Goal: Transaction & Acquisition: Obtain resource

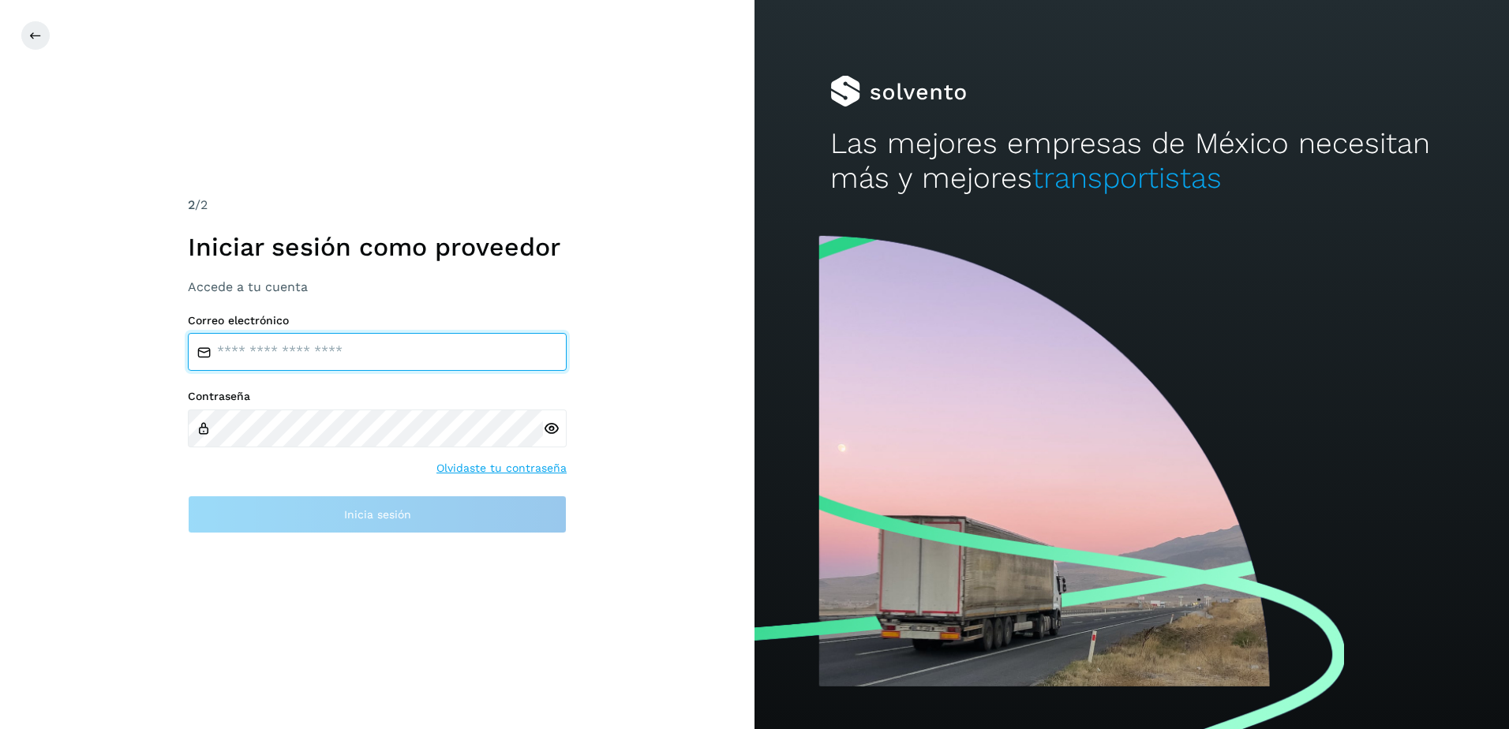
click at [257, 336] on input "email" at bounding box center [377, 352] width 379 height 38
type input "**********"
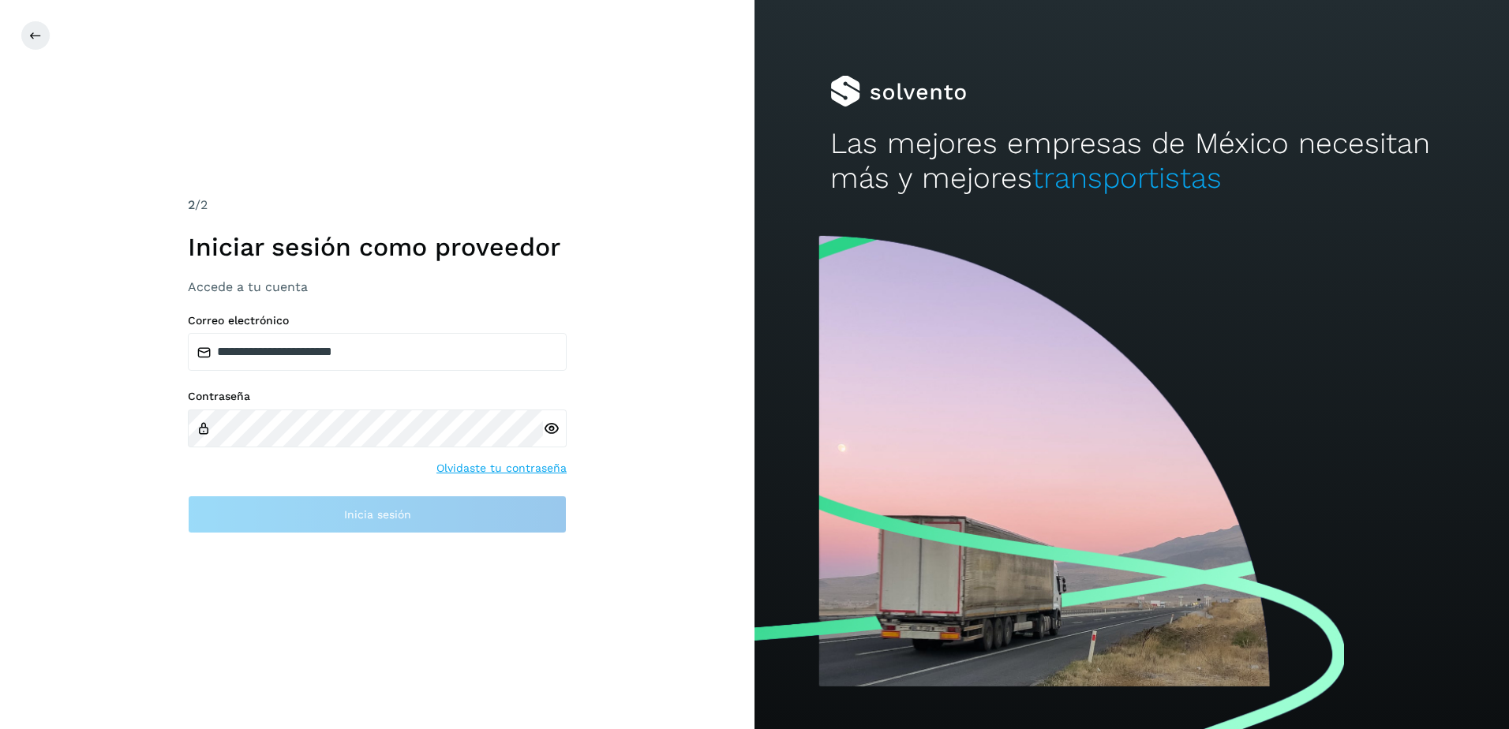
click at [547, 426] on icon at bounding box center [551, 429] width 17 height 17
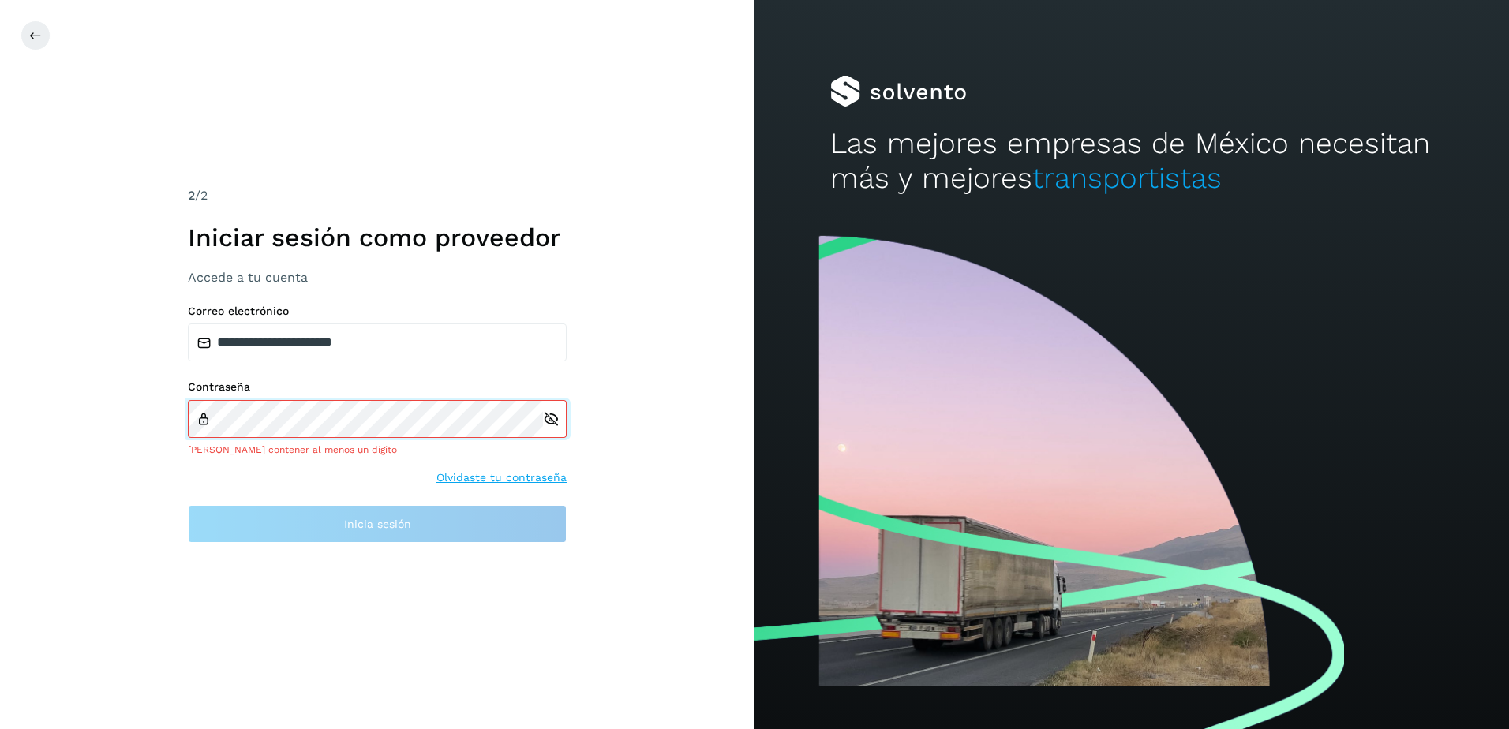
click at [386, 407] on div "Contraseña Debe contener al menos un dígito" at bounding box center [377, 418] width 379 height 77
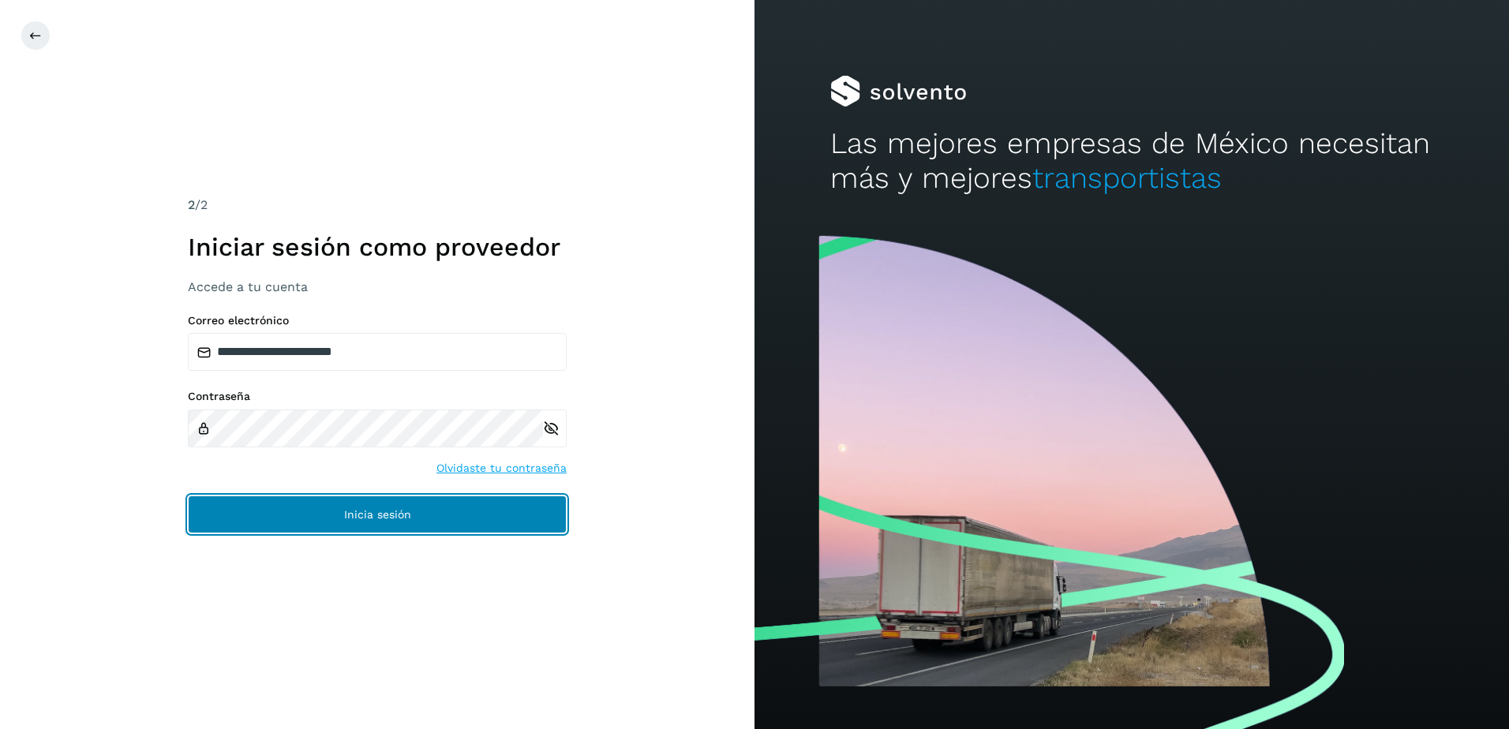
click at [376, 530] on button "Inicia sesión" at bounding box center [377, 515] width 379 height 38
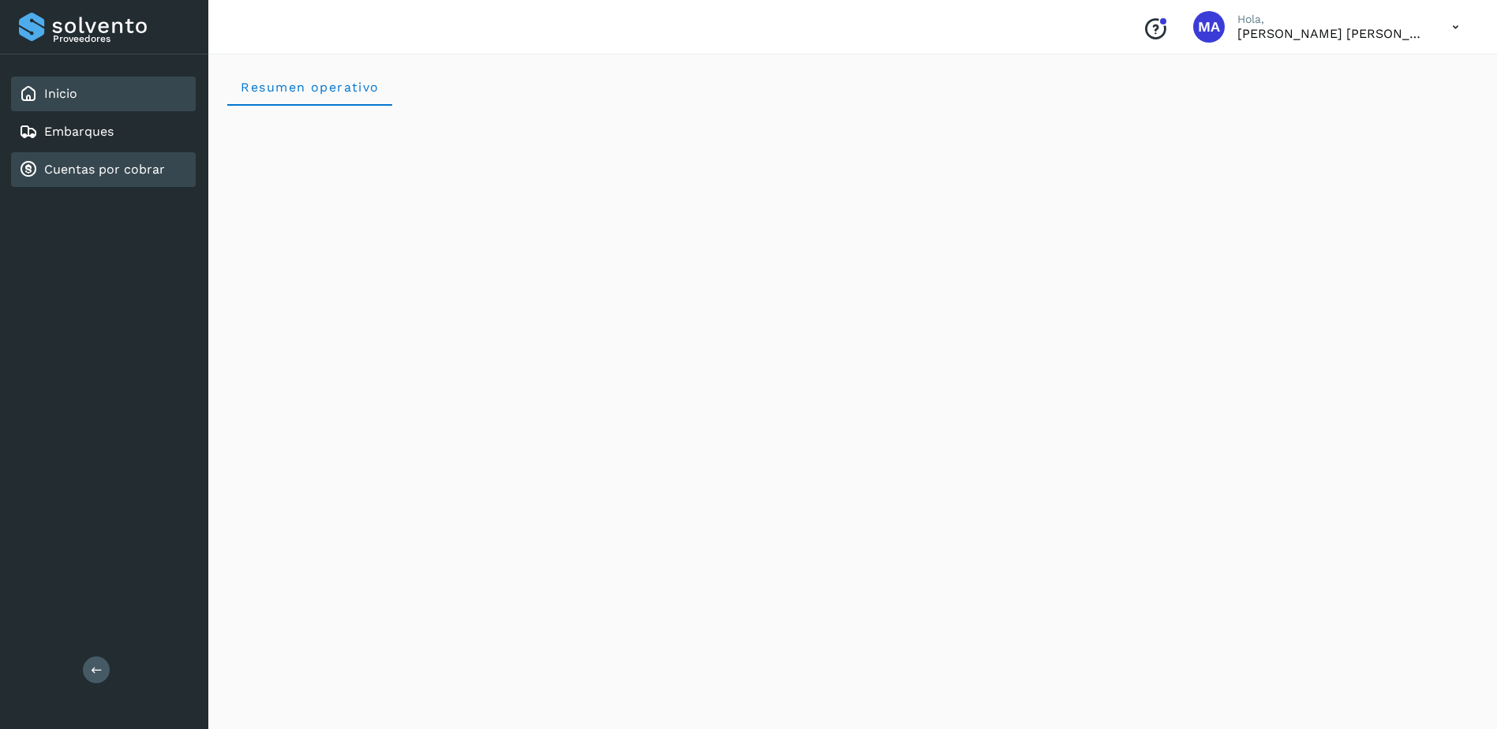
click at [96, 173] on link "Cuentas por cobrar" at bounding box center [104, 169] width 121 height 15
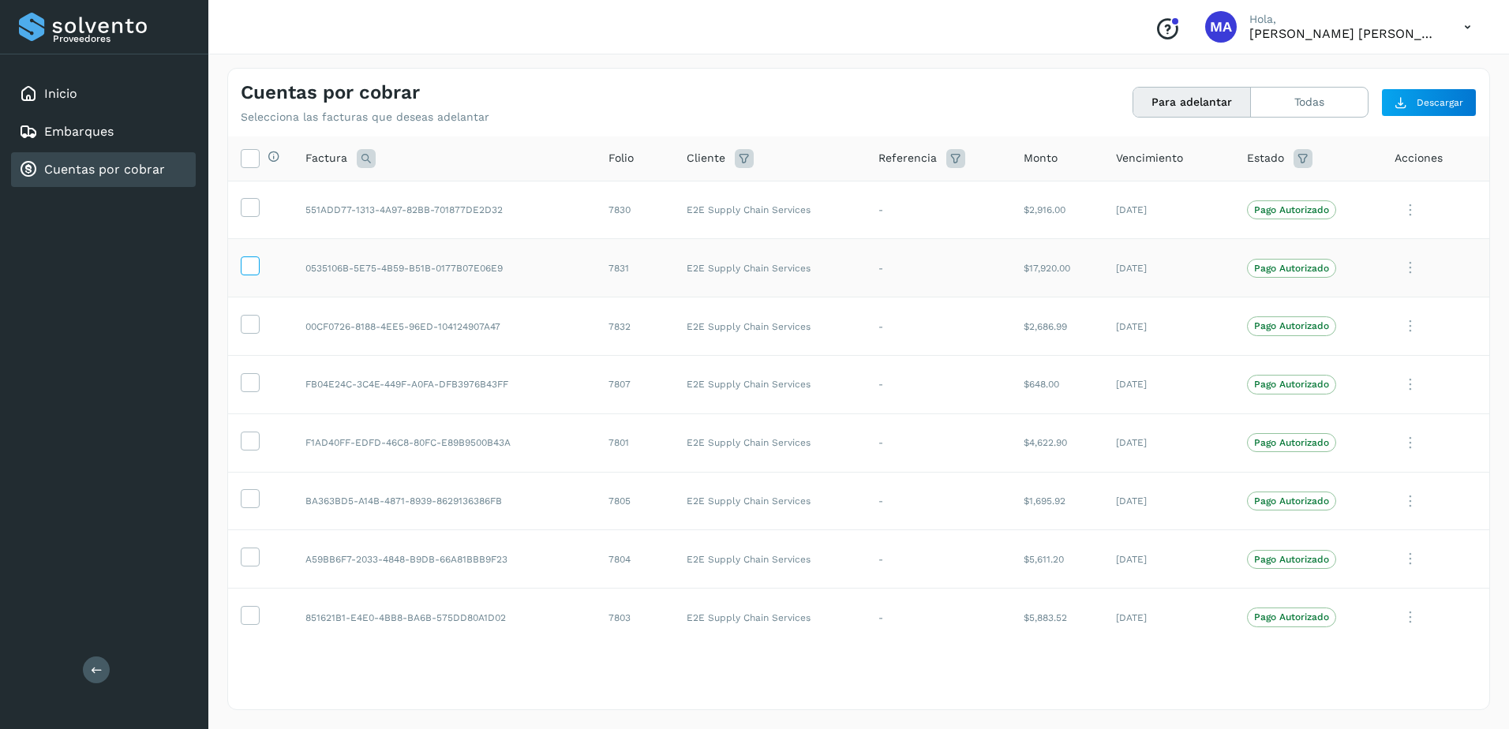
click at [254, 266] on icon at bounding box center [249, 264] width 17 height 17
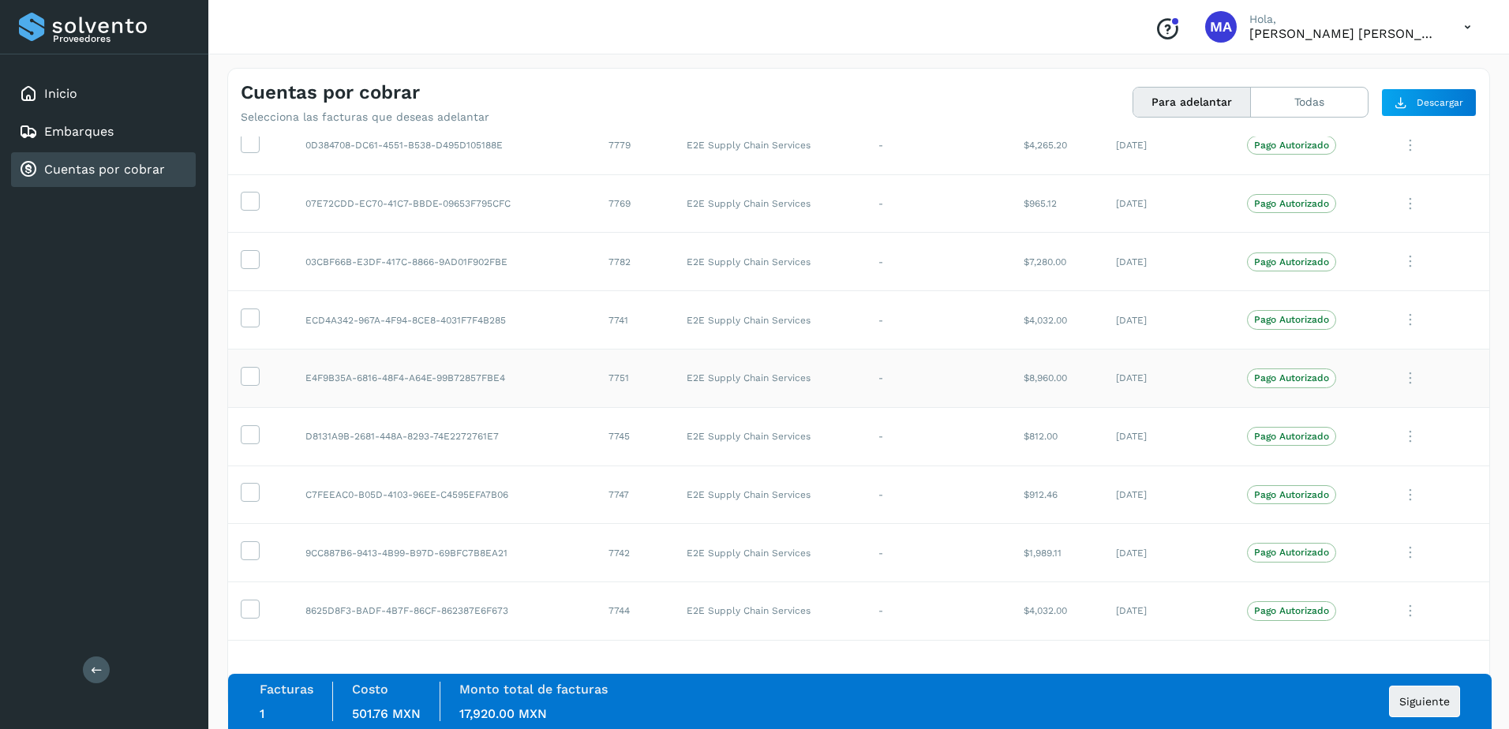
scroll to position [1499, 0]
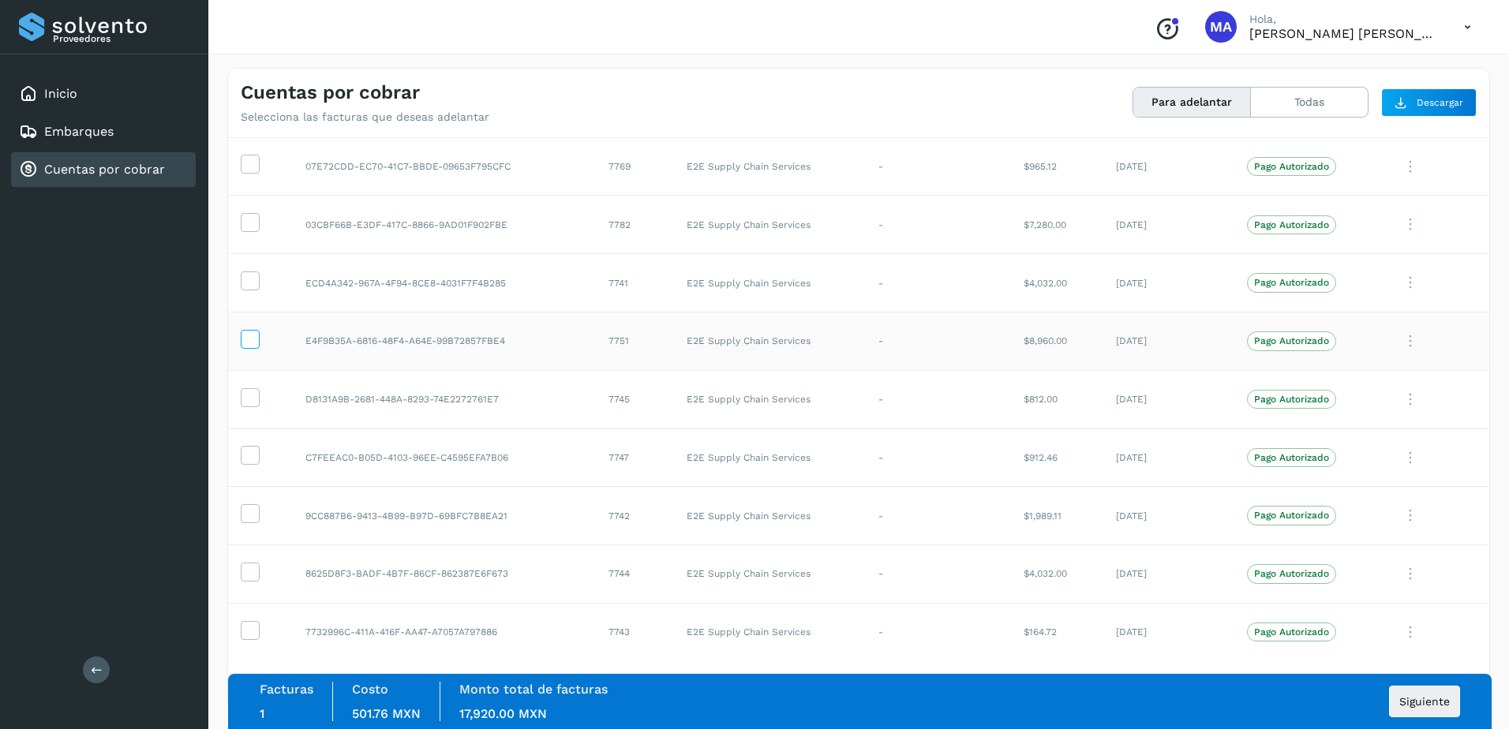
click at [253, 343] on icon at bounding box center [249, 338] width 17 height 17
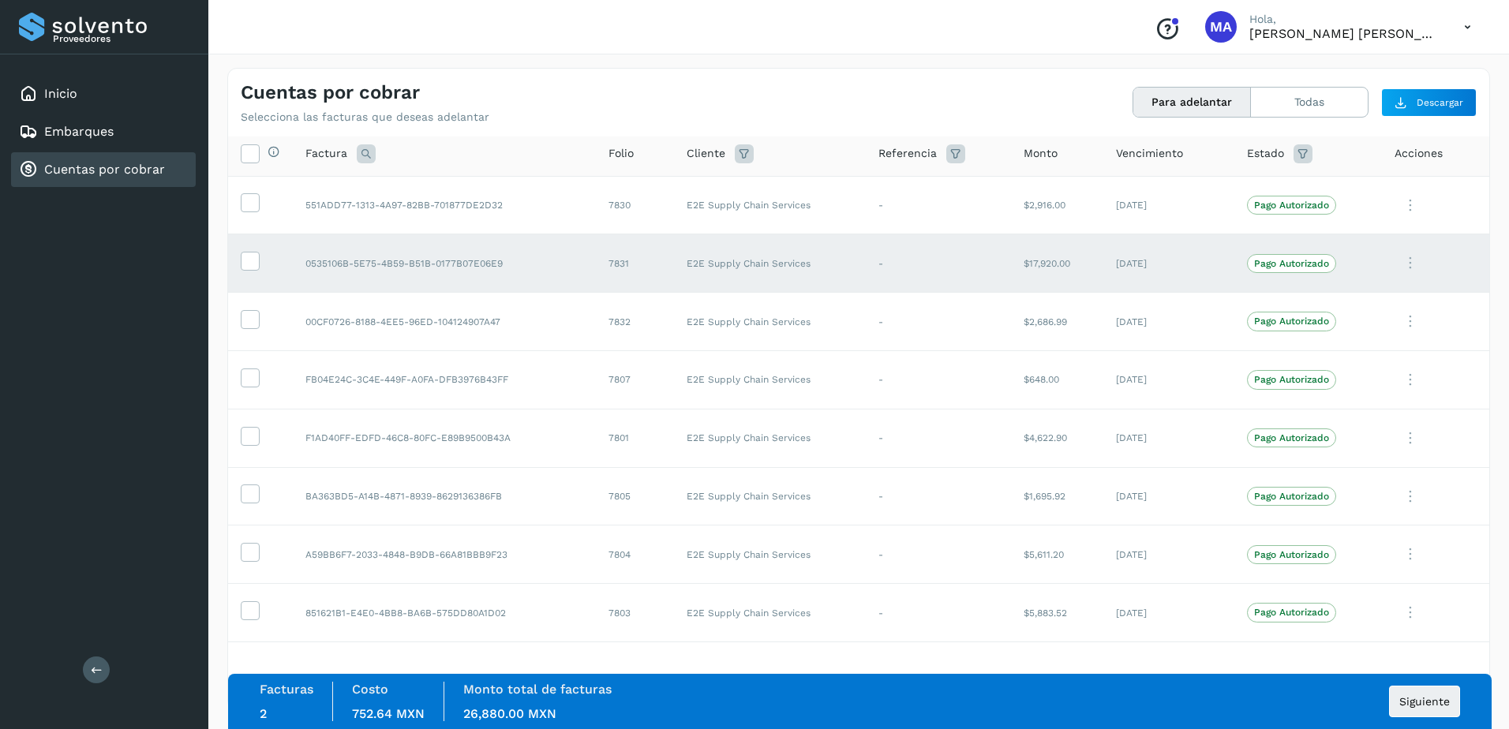
scroll to position [0, 0]
click at [242, 556] on icon at bounding box center [249, 556] width 17 height 17
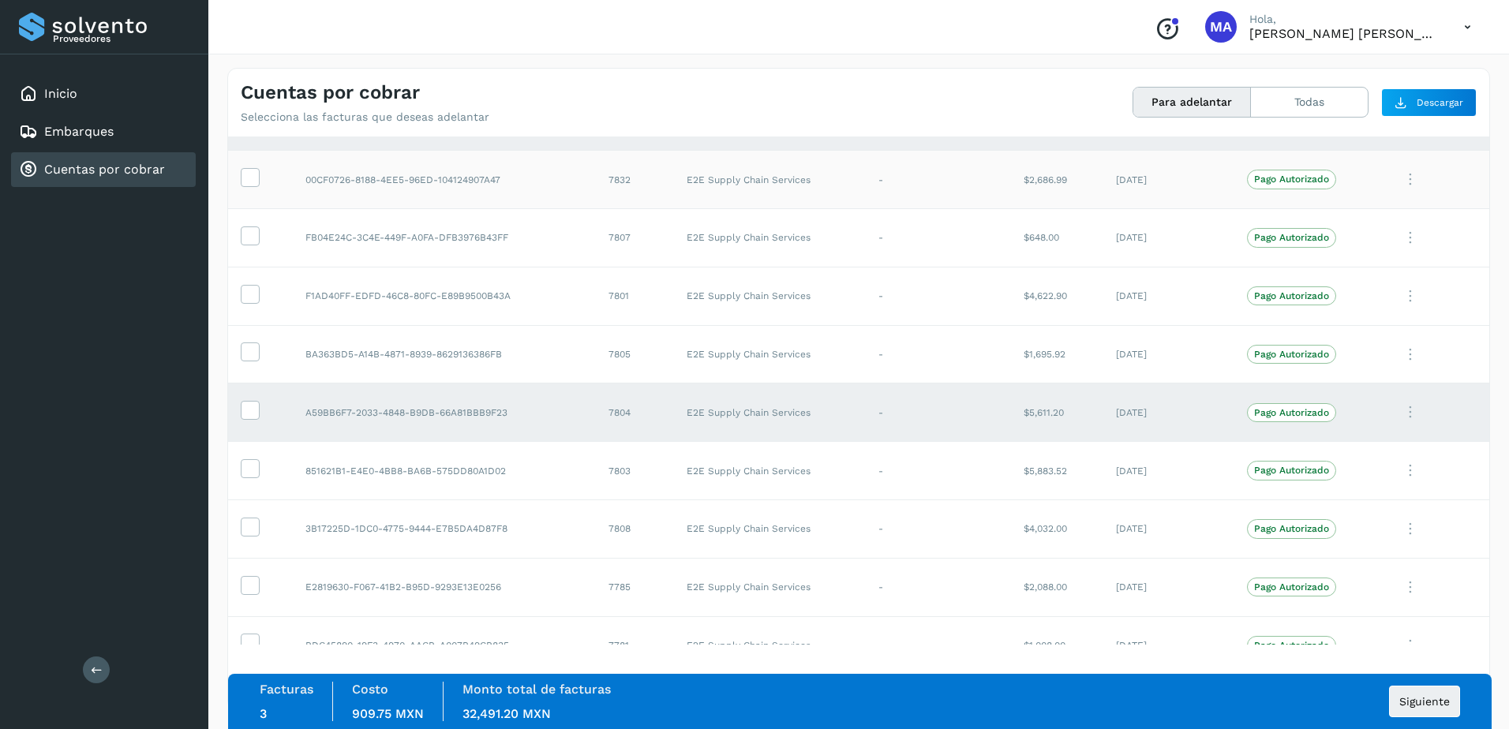
scroll to position [158, 0]
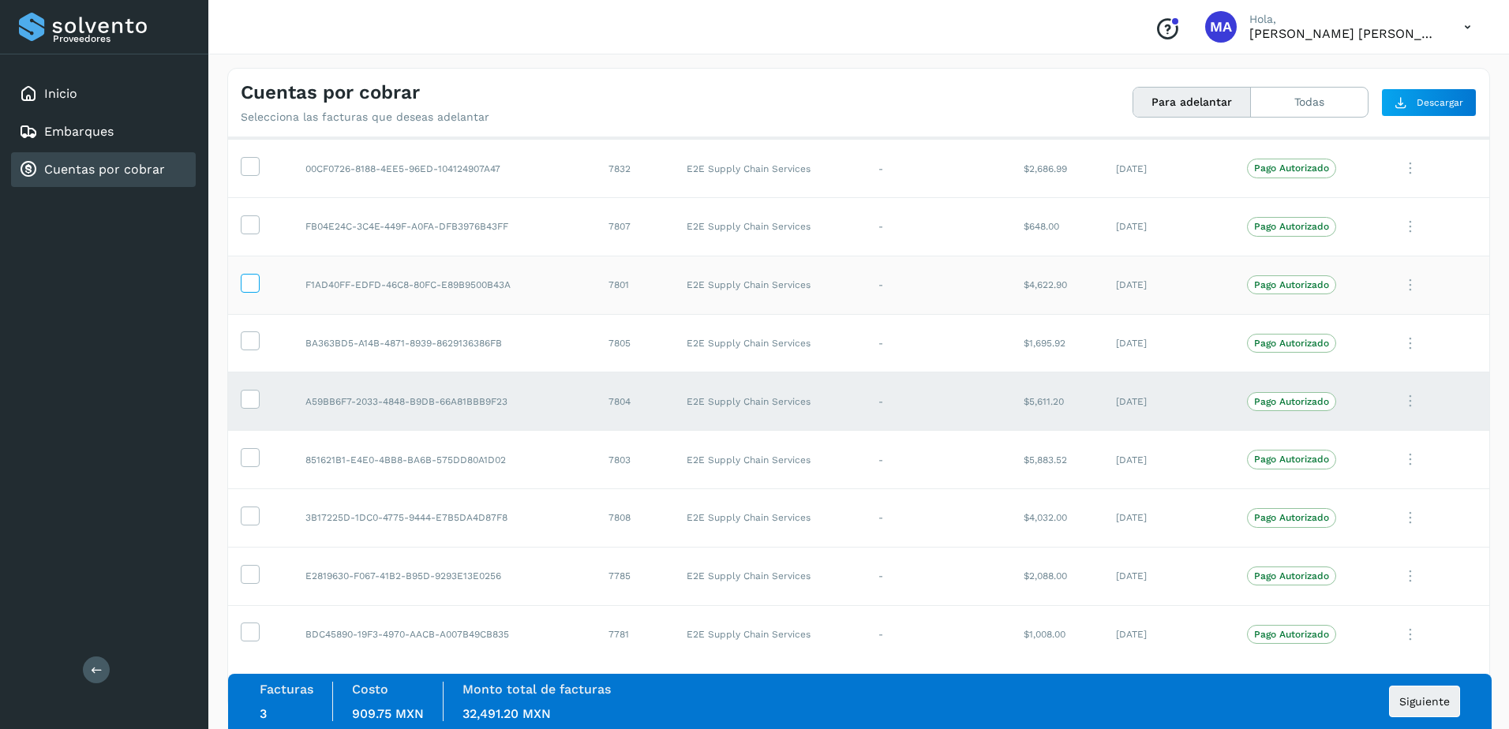
click at [252, 283] on icon at bounding box center [249, 282] width 17 height 17
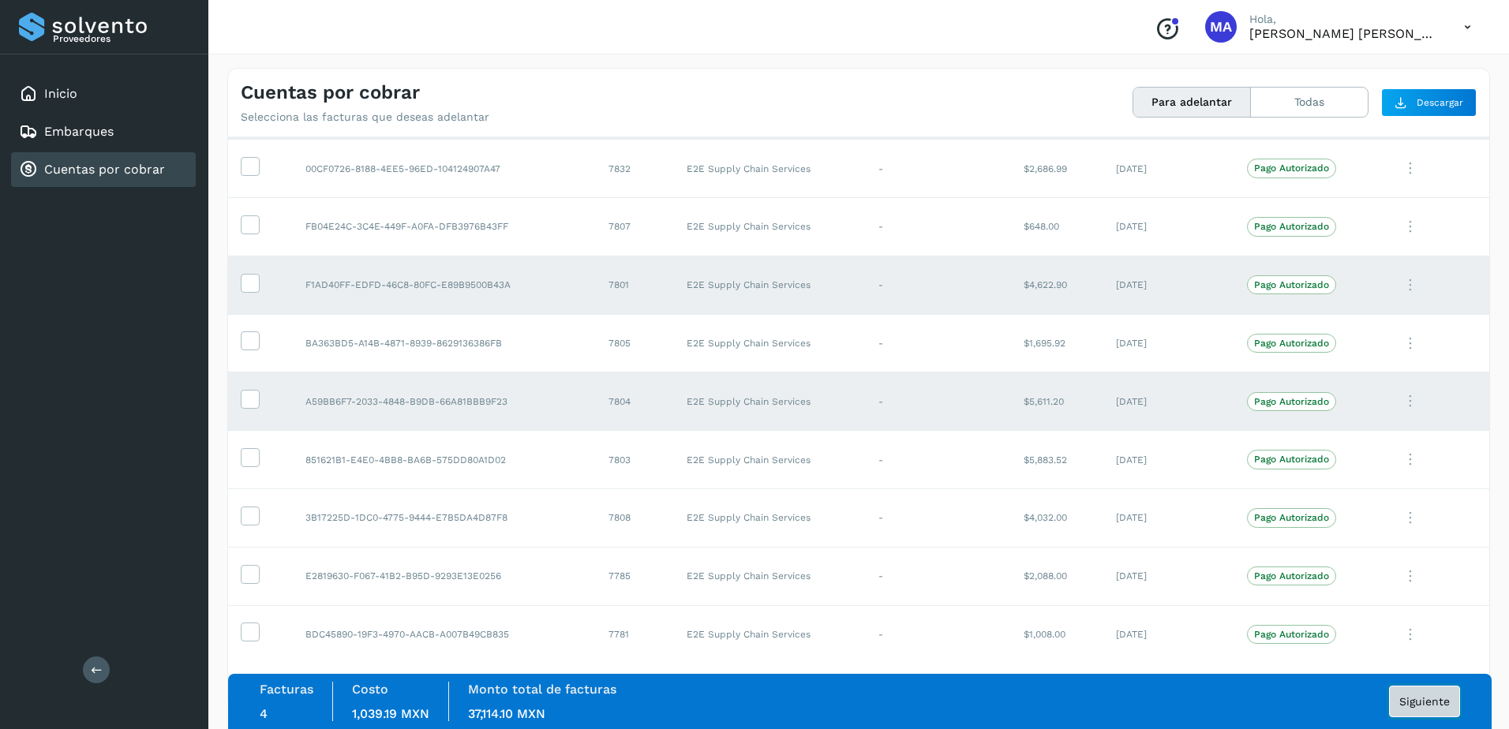
click at [1446, 707] on span "Siguiente" at bounding box center [1424, 701] width 51 height 11
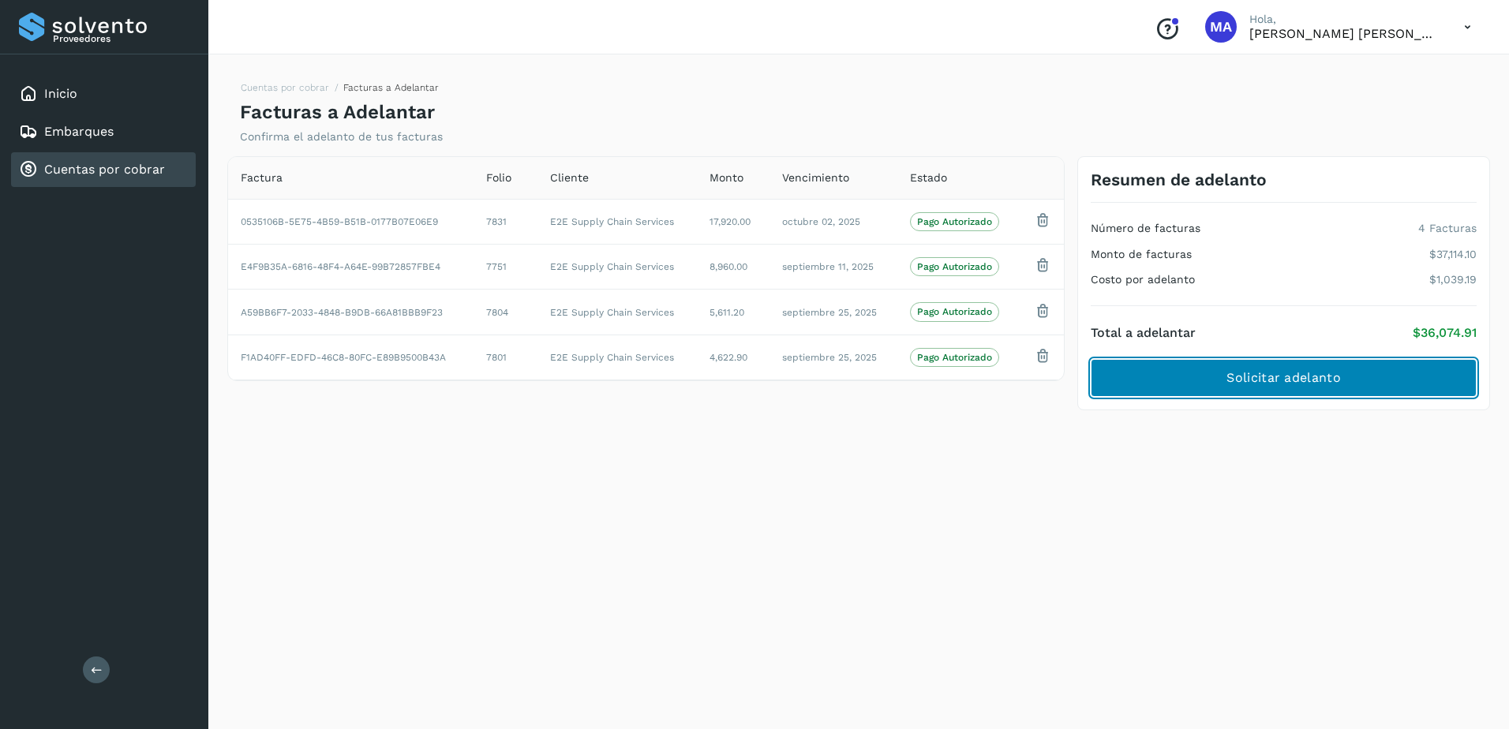
click at [1342, 375] on button "Solicitar adelanto" at bounding box center [1284, 378] width 386 height 38
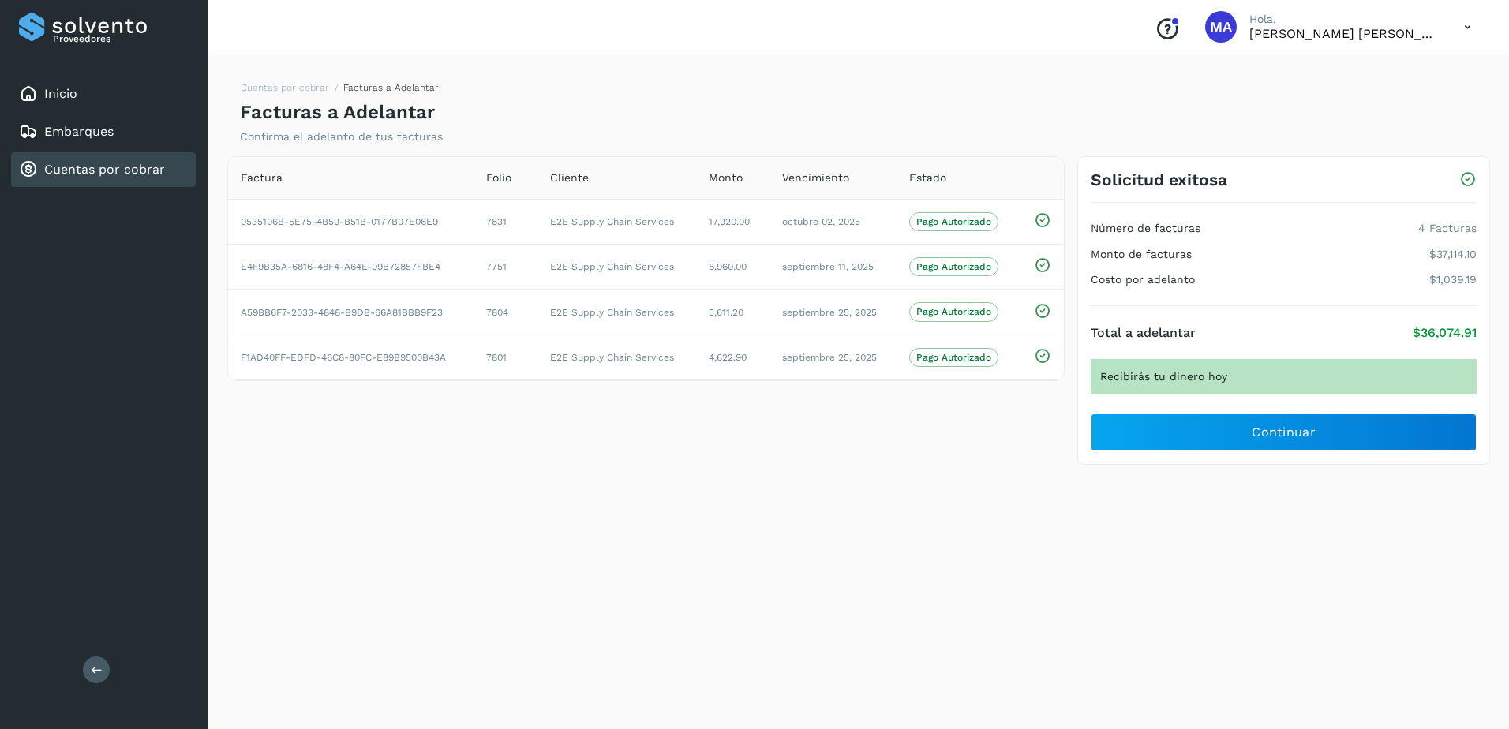
click at [1466, 27] on icon at bounding box center [1467, 27] width 32 height 32
click at [1391, 73] on div "Cerrar sesión" at bounding box center [1389, 71] width 188 height 30
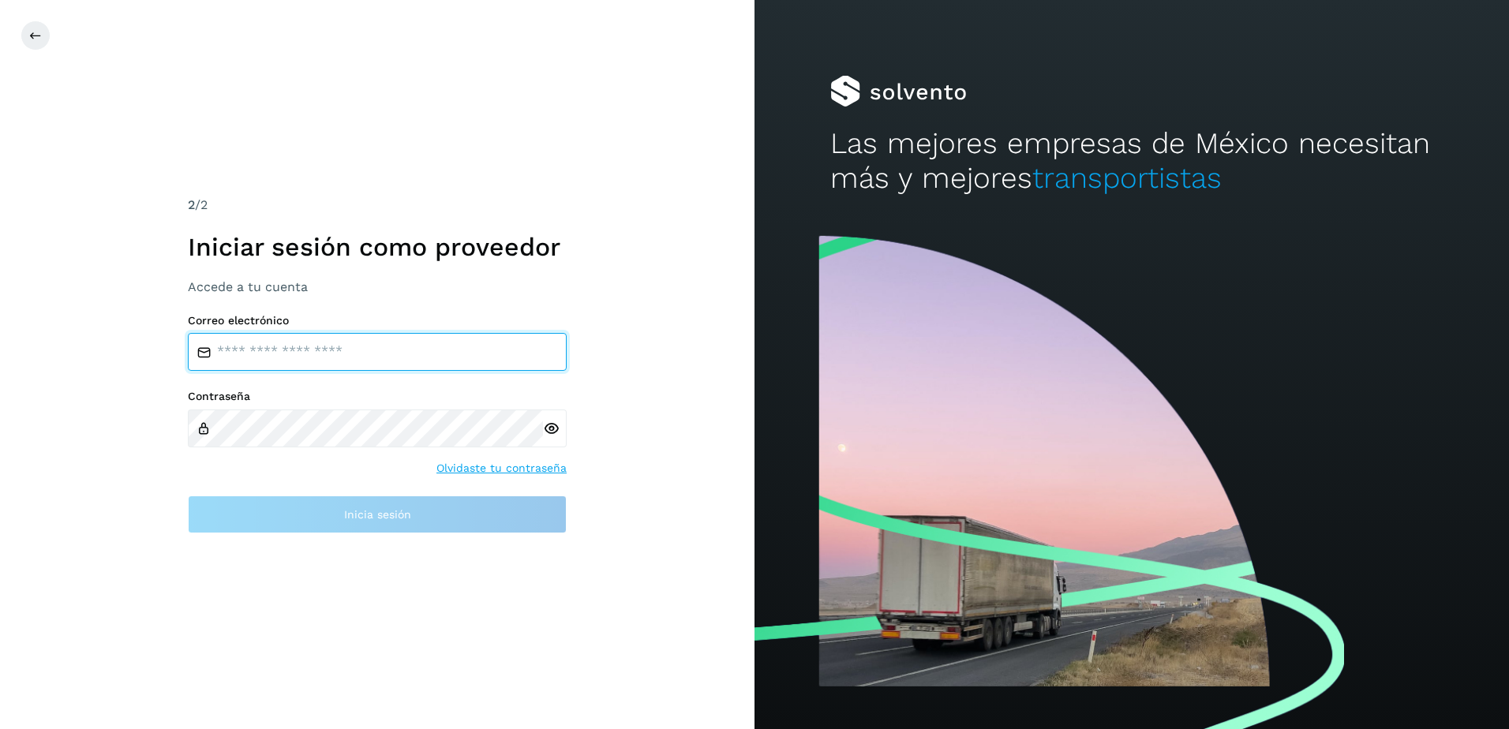
type input "**********"
